Goal: Participate in discussion: Engage in conversation with other users on a specific topic

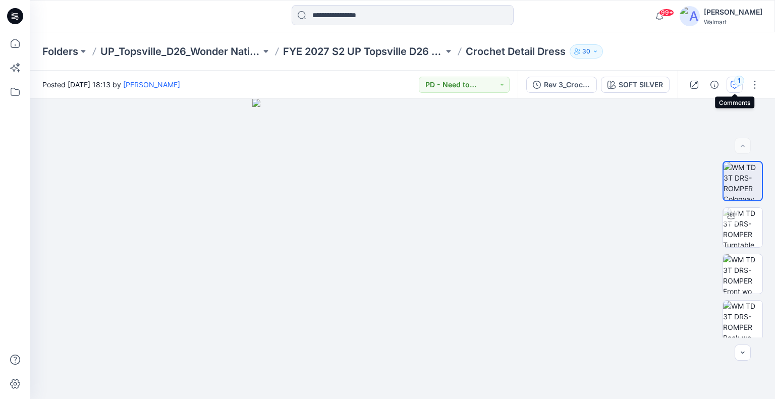
click at [741, 85] on div "1" at bounding box center [740, 81] width 10 height 10
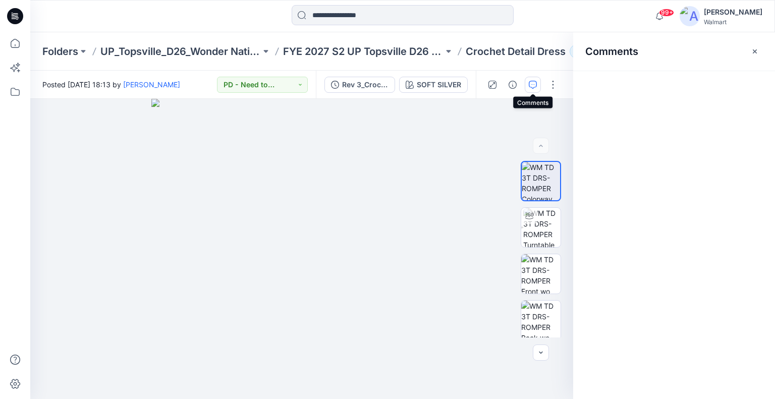
click at [533, 84] on icon "button" at bounding box center [533, 85] width 8 height 8
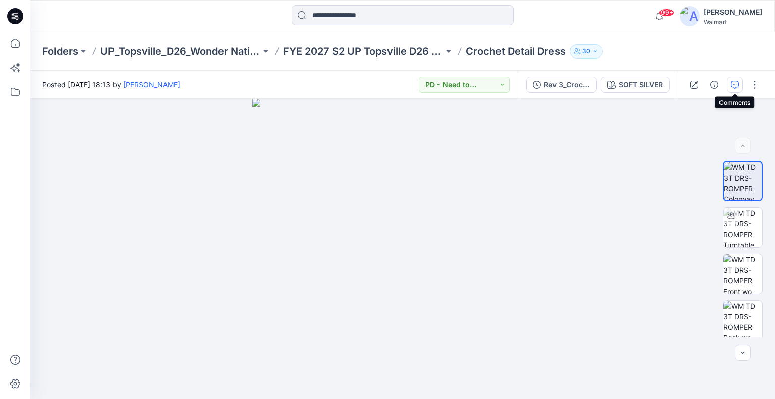
click at [735, 84] on icon "button" at bounding box center [735, 85] width 8 height 8
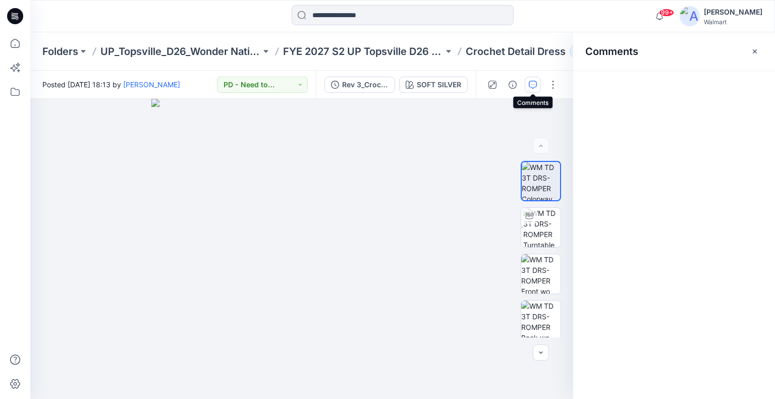
click at [535, 85] on icon "button" at bounding box center [533, 85] width 8 height 8
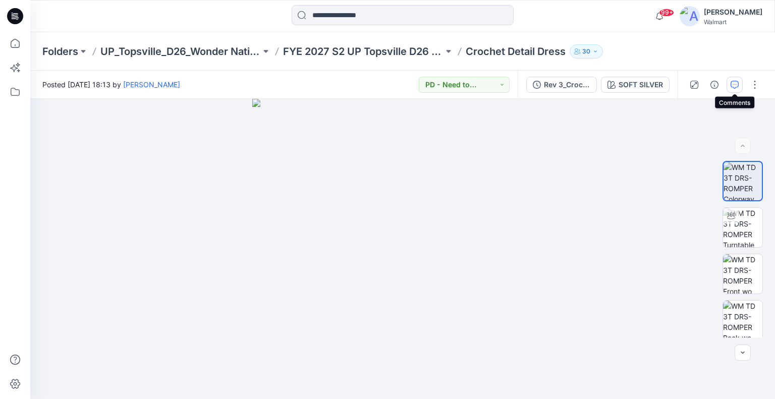
click at [740, 85] on button "button" at bounding box center [735, 85] width 16 height 16
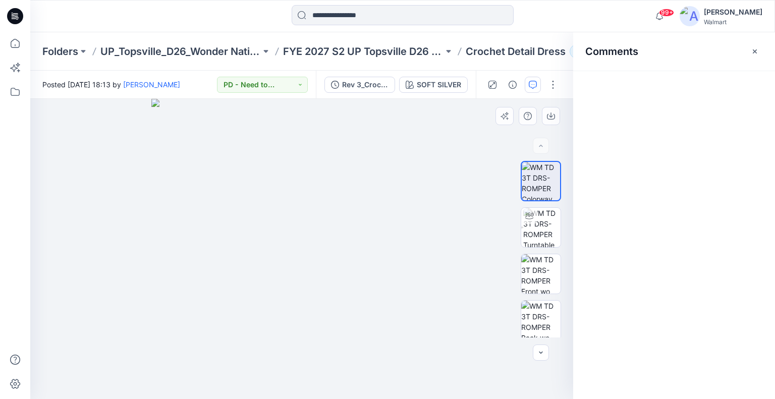
click at [90, 141] on div at bounding box center [301, 249] width 543 height 300
click at [534, 90] on button "button" at bounding box center [533, 85] width 16 height 16
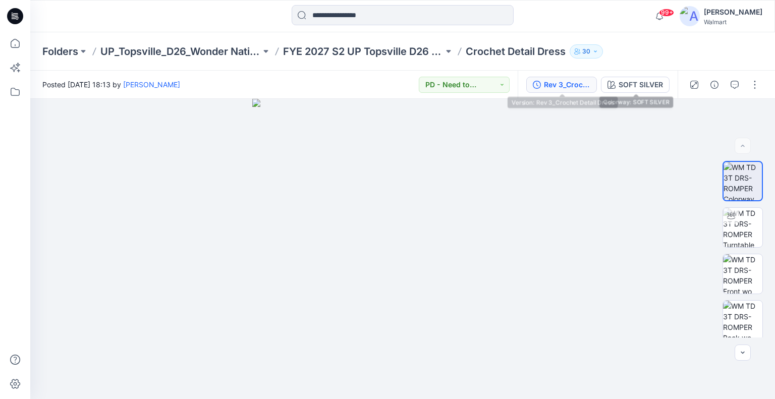
click at [575, 87] on div "Rev 3_Crochet Detail Dress" at bounding box center [567, 84] width 46 height 11
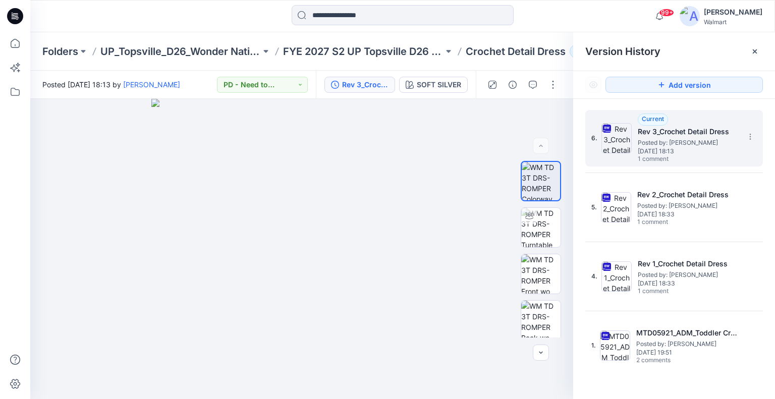
click at [737, 144] on span "Posted by: Gwen Hine" at bounding box center [688, 143] width 101 height 10
click at [531, 84] on icon "button" at bounding box center [533, 85] width 8 height 8
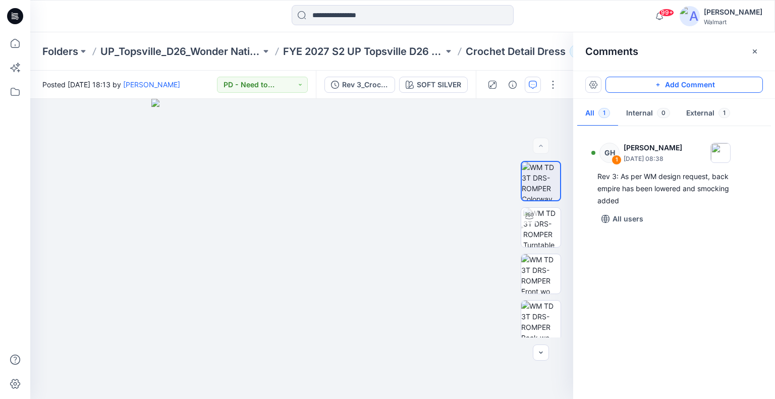
click at [733, 88] on button "Add Comment" at bounding box center [685, 85] width 158 height 16
click at [757, 54] on icon "button" at bounding box center [755, 51] width 8 height 8
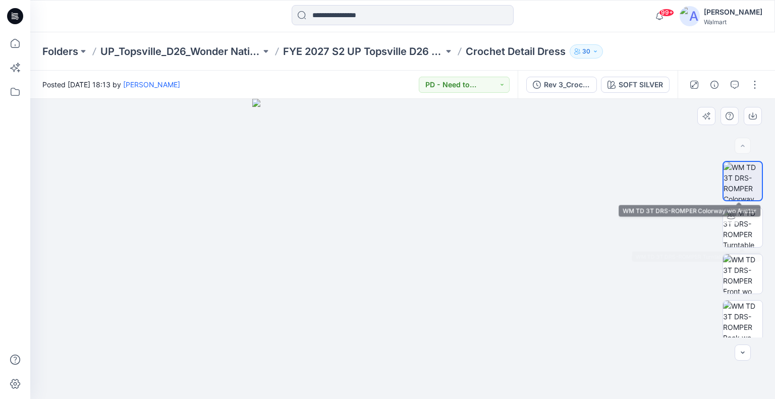
click at [753, 183] on img at bounding box center [743, 181] width 38 height 38
click at [739, 87] on button "button" at bounding box center [735, 85] width 16 height 16
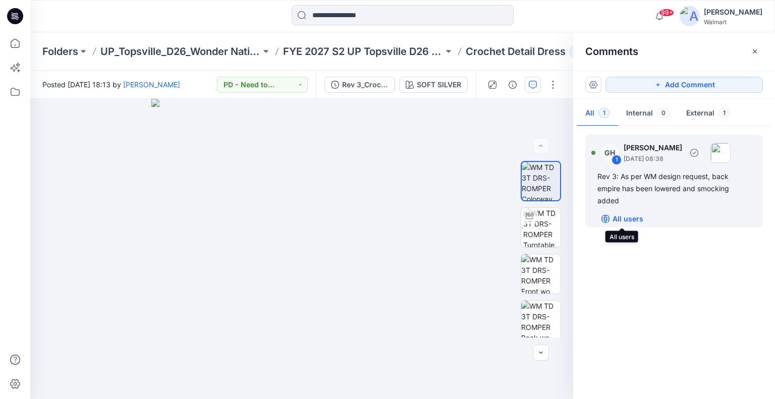
click at [623, 218] on p "All users" at bounding box center [628, 219] width 31 height 12
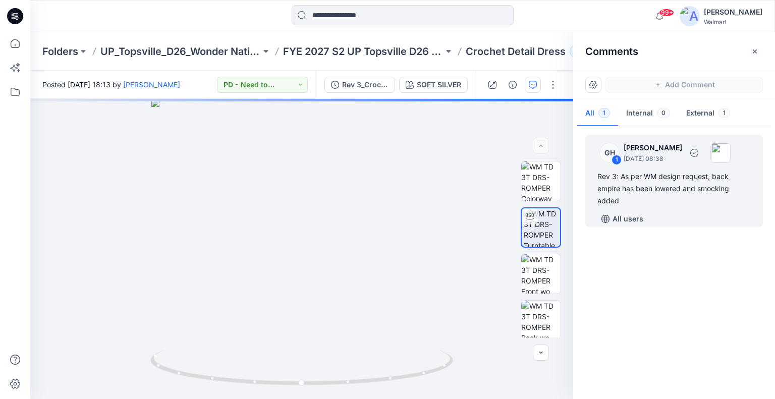
click at [674, 190] on div "Rev 3: As per WM design request, back empire has been lowered and smocking added" at bounding box center [674, 189] width 153 height 36
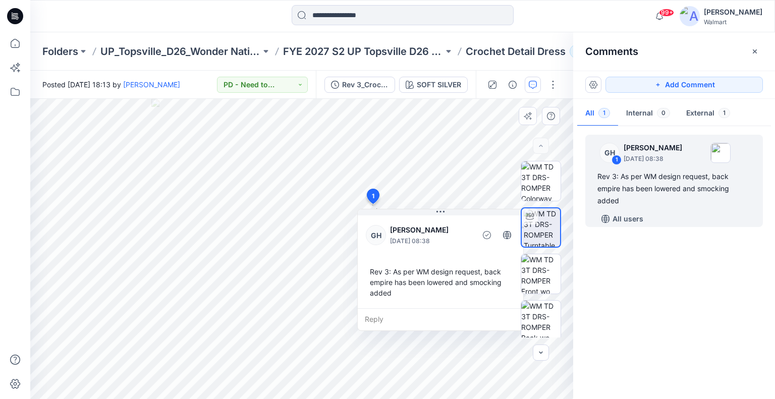
click at [414, 316] on div "Reply" at bounding box center [441, 319] width 166 height 22
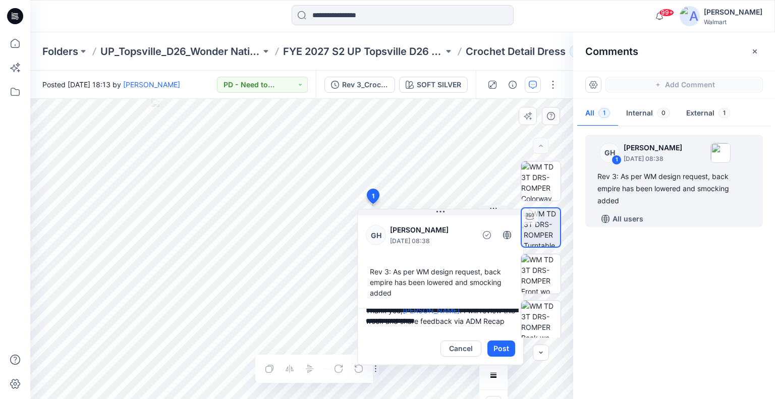
scroll to position [13, 0]
type textarea "**********"
click at [498, 351] on button "Post" at bounding box center [502, 349] width 28 height 16
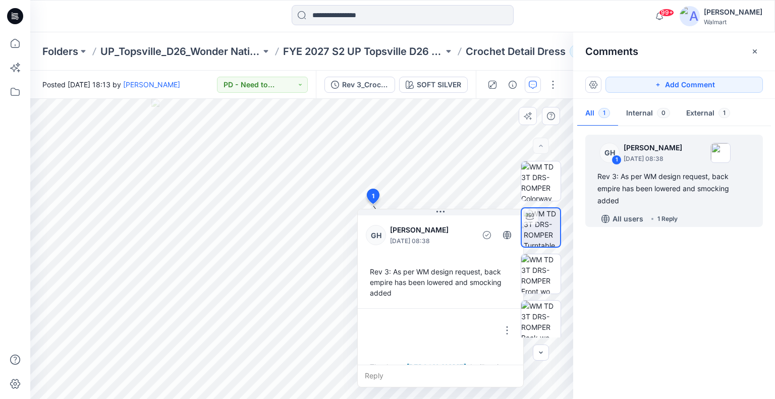
scroll to position [38, 0]
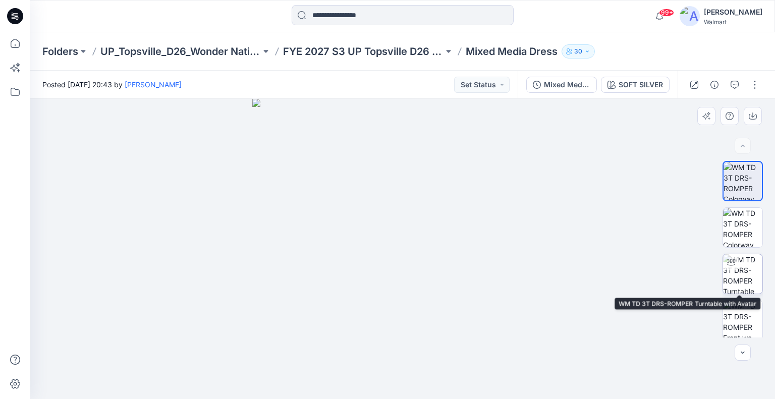
click at [753, 265] on img at bounding box center [742, 273] width 39 height 39
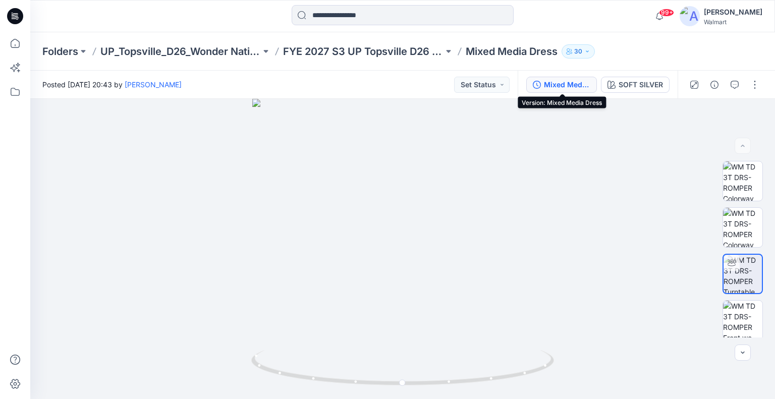
click at [571, 91] on button "Mixed Media Dress" at bounding box center [562, 85] width 71 height 16
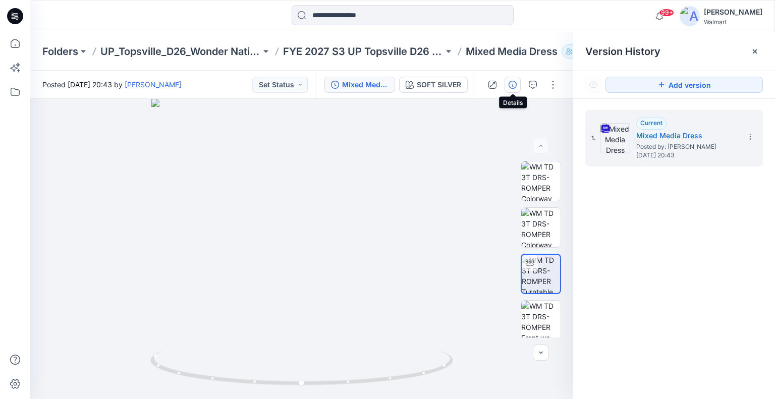
click at [517, 87] on icon "button" at bounding box center [513, 85] width 8 height 8
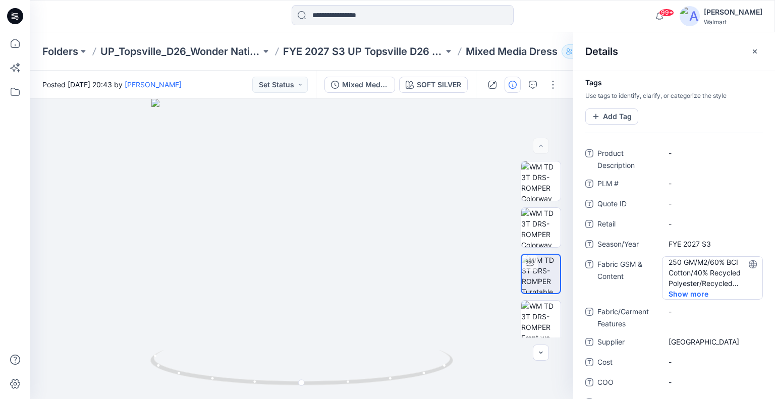
click at [683, 297] on span "Show more" at bounding box center [695, 294] width 53 height 11
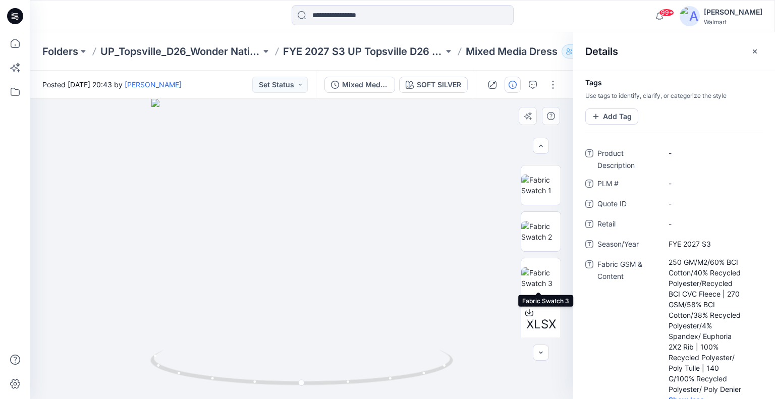
scroll to position [281, 0]
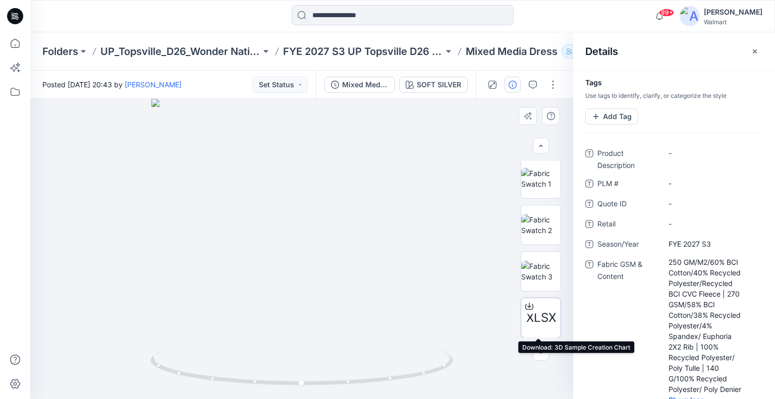
click at [528, 304] on icon at bounding box center [530, 306] width 8 height 8
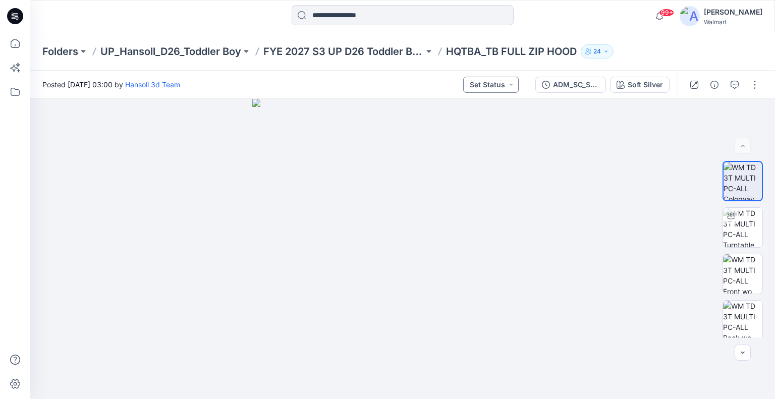
click at [491, 87] on button "Set Status" at bounding box center [491, 85] width 56 height 16
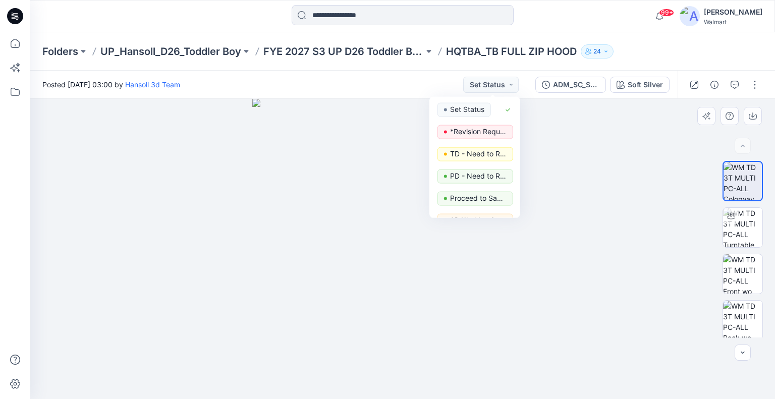
click at [602, 201] on div at bounding box center [402, 249] width 745 height 300
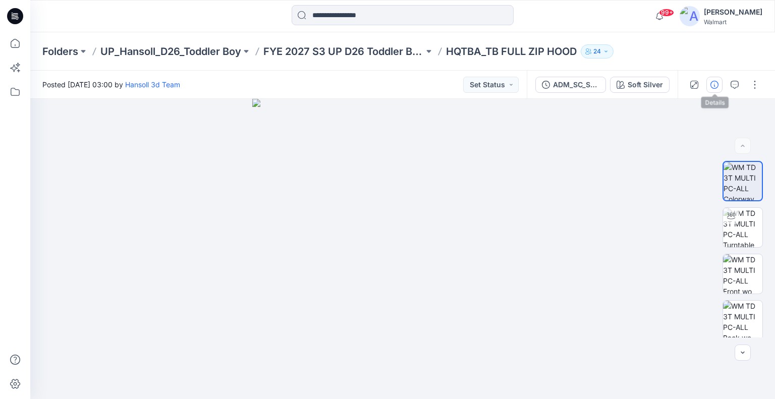
click at [717, 83] on icon "button" at bounding box center [715, 85] width 8 height 8
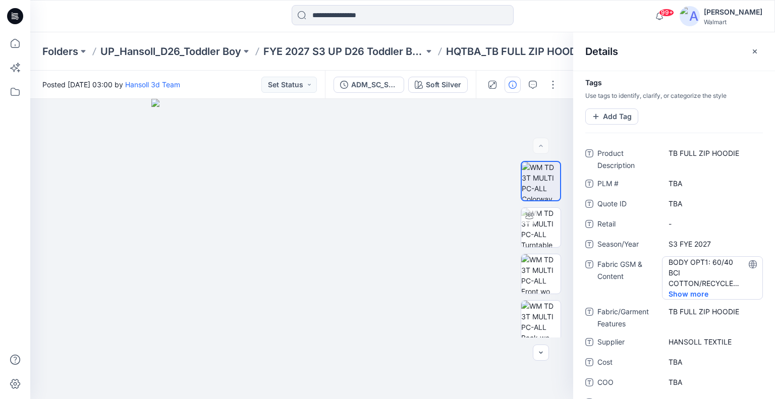
click at [690, 289] on span "Show more" at bounding box center [695, 294] width 53 height 11
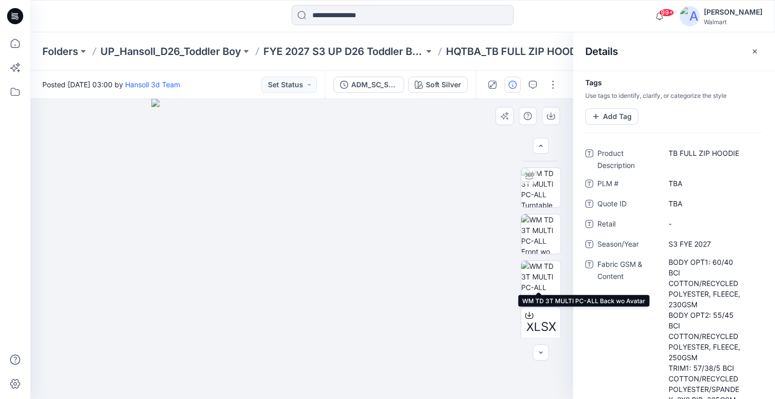
scroll to position [235, 0]
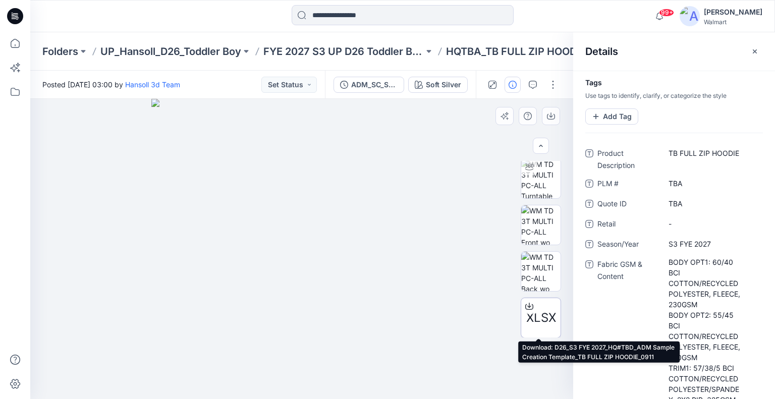
click at [530, 316] on span "XLSX" at bounding box center [542, 318] width 30 height 18
